Goal: Navigation & Orientation: Find specific page/section

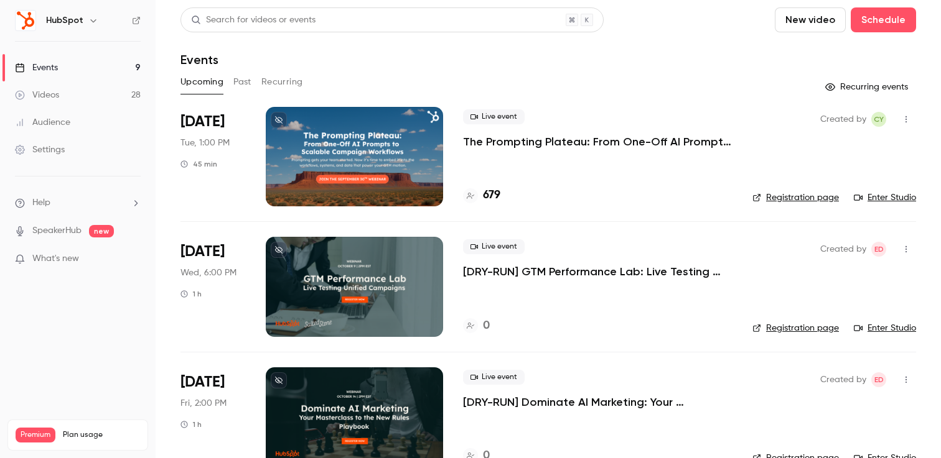
click at [894, 195] on link "Enter Studio" at bounding box center [884, 198] width 62 height 12
